Goal: Information Seeking & Learning: Understand process/instructions

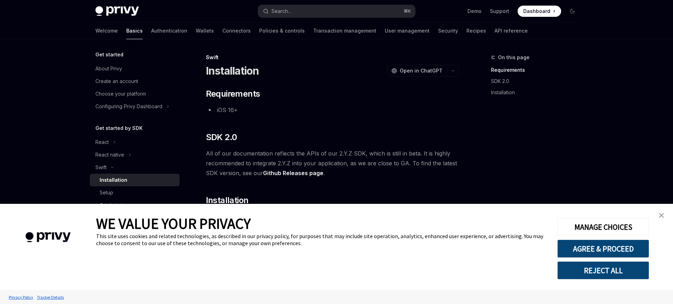
click at [664, 216] on link "close banner" at bounding box center [661, 216] width 14 height 14
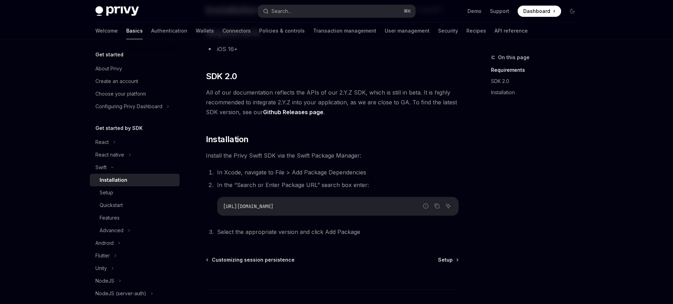
scroll to position [64, 0]
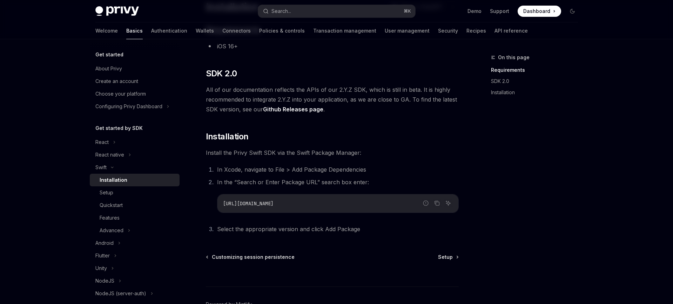
drag, startPoint x: 223, startPoint y: 203, endPoint x: 363, endPoint y: 202, distance: 140.2
click at [363, 202] on code "[URL][DOMAIN_NAME]" at bounding box center [338, 203] width 230 height 8
copy span "[URL][DOMAIN_NAME]"
click at [444, 258] on span "Setup" at bounding box center [445, 257] width 15 height 7
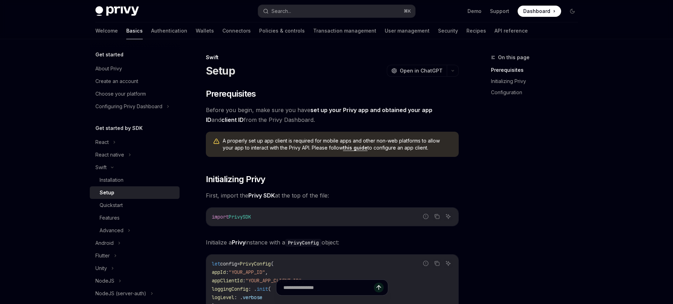
scroll to position [79, 0]
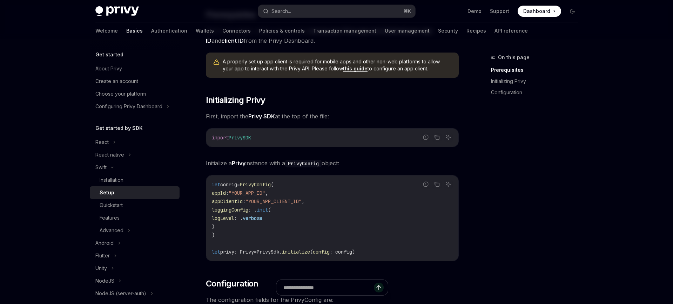
click at [538, 13] on span "Dashboard" at bounding box center [536, 11] width 27 height 7
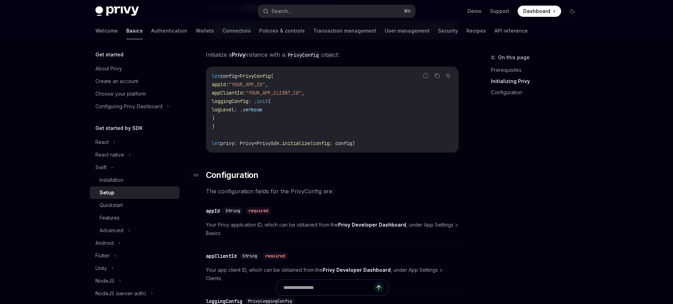
scroll to position [189, 0]
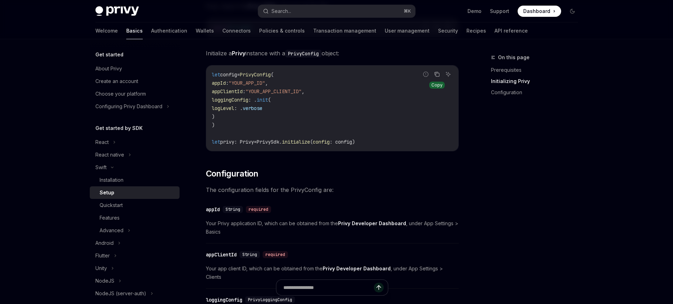
click at [437, 74] on icon "Copy the contents from the code block" at bounding box center [437, 75] width 6 height 6
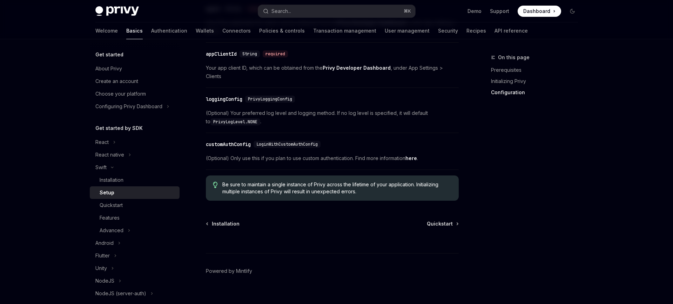
scroll to position [392, 0]
click at [439, 219] on span "Quickstart" at bounding box center [440, 222] width 26 height 7
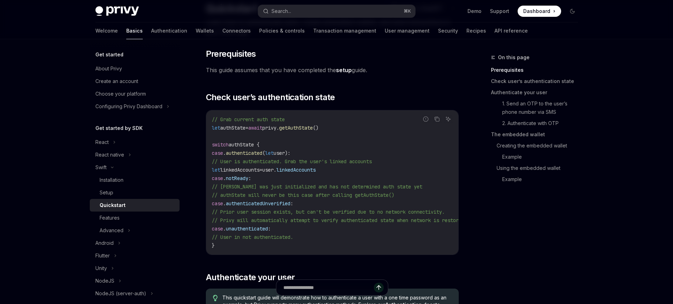
scroll to position [75, 0]
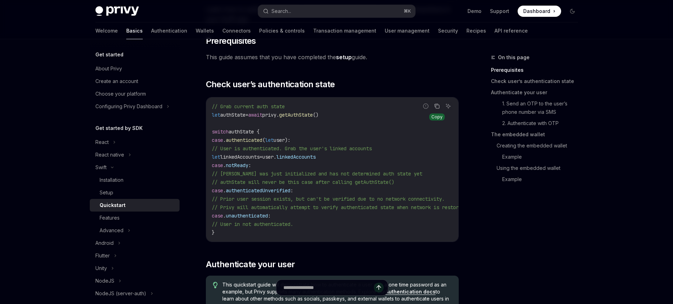
click at [438, 107] on icon "Copy the contents from the code block" at bounding box center [437, 106] width 6 height 6
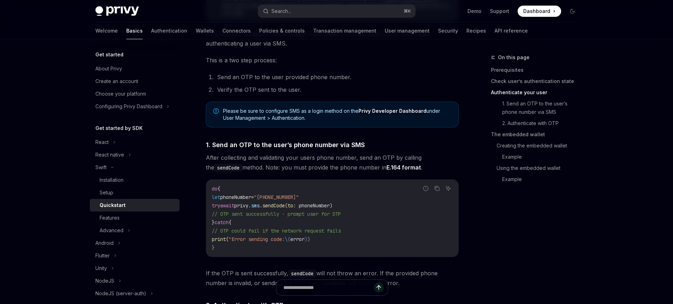
scroll to position [370, 0]
click at [374, 113] on strong "Privy Developer Dashboard" at bounding box center [392, 110] width 68 height 6
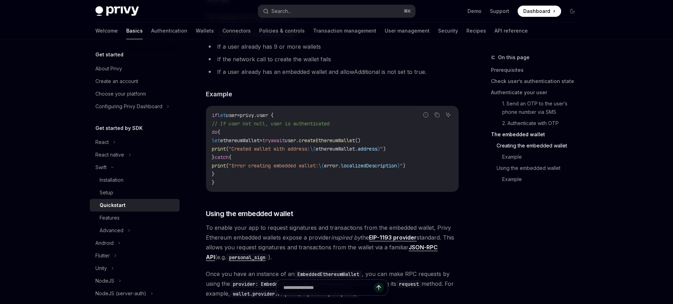
scroll to position [1020, 0]
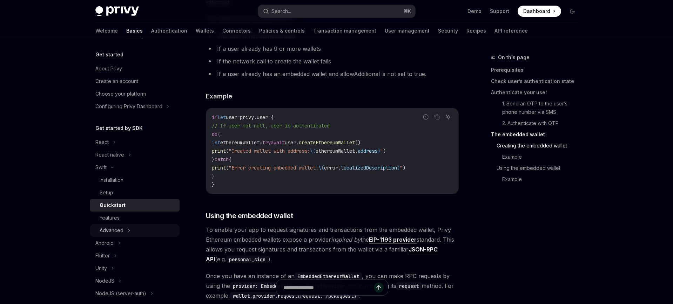
click at [119, 229] on div "Advanced" at bounding box center [112, 230] width 24 height 8
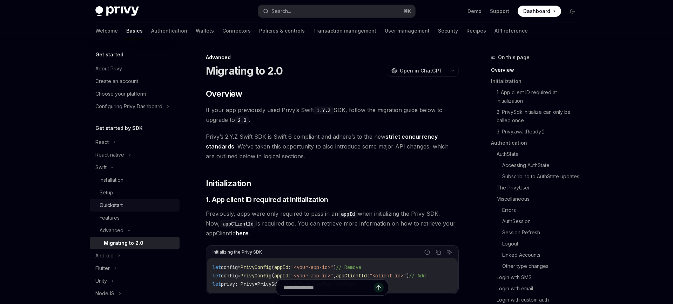
click at [110, 206] on div "Quickstart" at bounding box center [111, 205] width 23 height 8
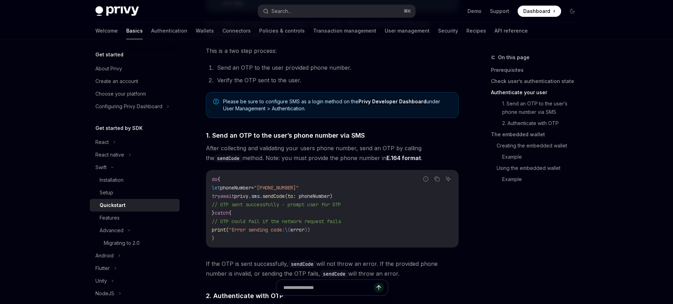
scroll to position [380, 0]
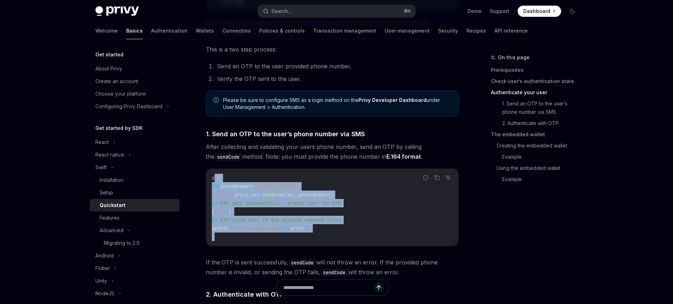
drag, startPoint x: 214, startPoint y: 182, endPoint x: 232, endPoint y: 244, distance: 64.4
click at [232, 241] on code "do { let phoneNumber = "[PHONE_NUMBER]" try await privy. sms . sendCode ( to : …" at bounding box center [332, 207] width 241 height 67
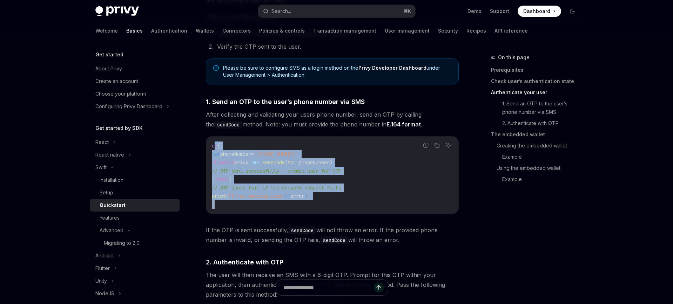
scroll to position [414, 0]
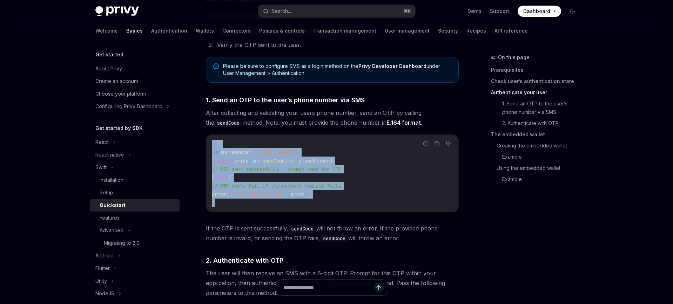
drag, startPoint x: 211, startPoint y: 145, endPoint x: 229, endPoint y: 203, distance: 60.1
click at [229, 204] on div "do { let phoneNumber = "[PHONE_NUMBER]" try await privy. sms . sendCode ( to : …" at bounding box center [332, 173] width 252 height 77
copy code "do { let phoneNumber = "[PHONE_NUMBER]" try await privy. sms . sendCode ( to : …"
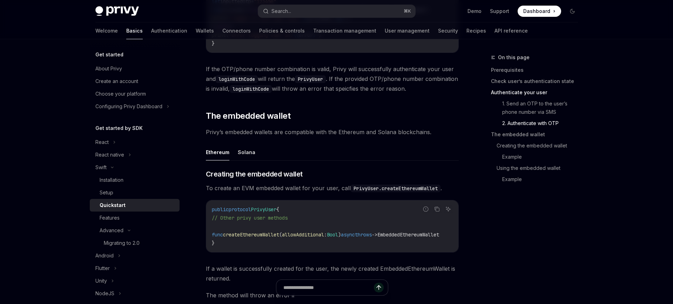
scroll to position [745, 0]
click at [242, 152] on button "Solana" at bounding box center [247, 151] width 18 height 16
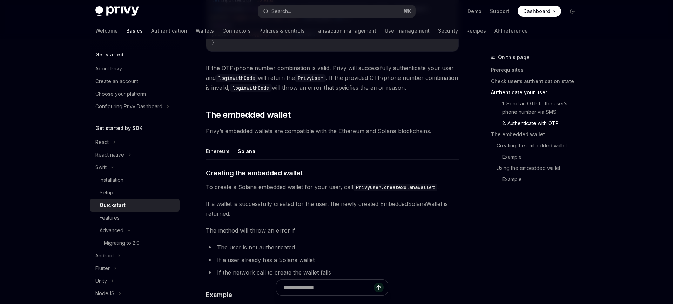
type textarea "*"
